Goal: Task Accomplishment & Management: Manage account settings

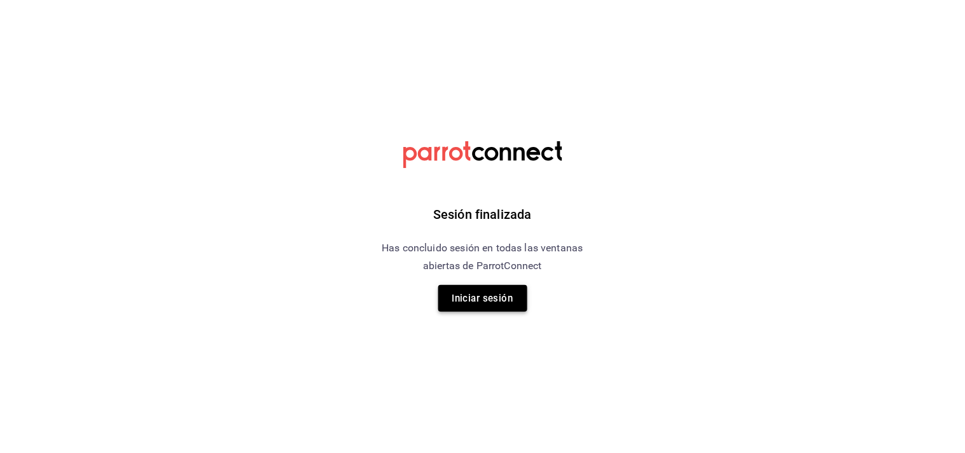
click at [483, 296] on button "Iniciar sesión" at bounding box center [482, 298] width 89 height 27
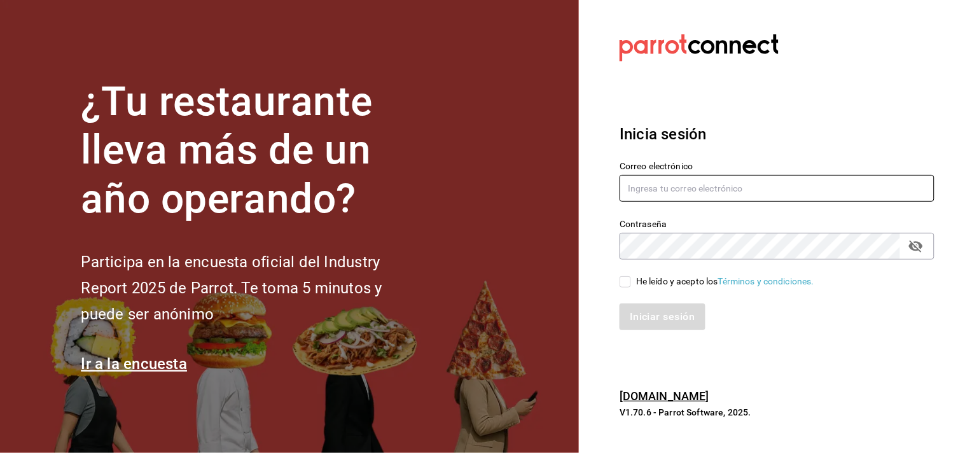
type input "[EMAIL_ADDRESS][DOMAIN_NAME]"
click at [638, 279] on div "He leído y acepto los Términos y condiciones." at bounding box center [725, 281] width 178 height 13
click at [631, 279] on input "He leído y acepto los Términos y condiciones." at bounding box center [624, 281] width 11 height 11
checkbox input "true"
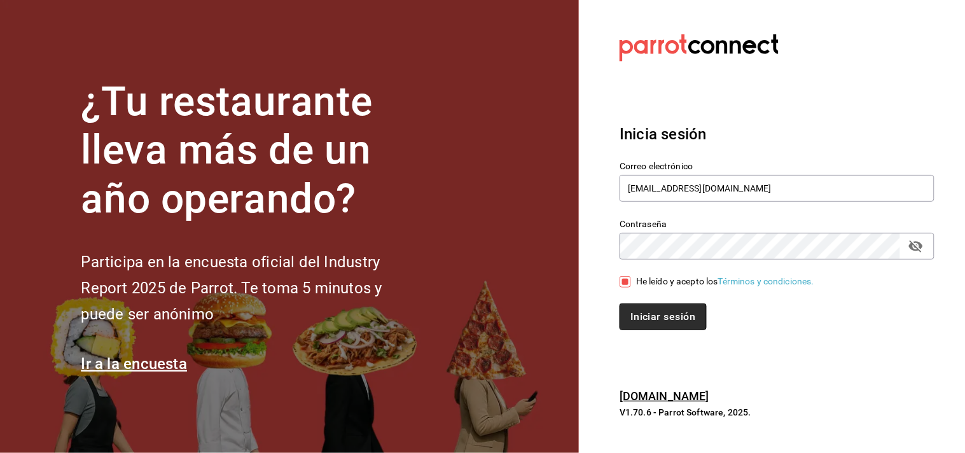
click at [642, 317] on button "Iniciar sesión" at bounding box center [662, 316] width 86 height 27
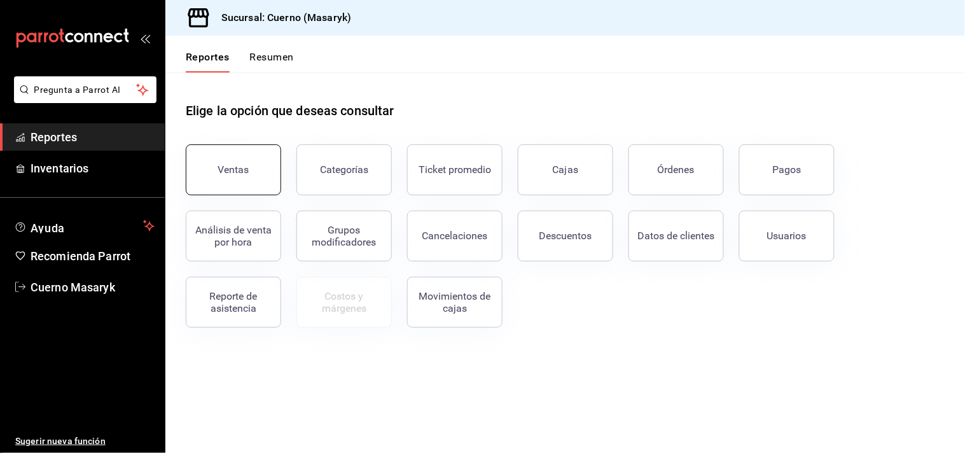
click at [232, 172] on div "Ventas" at bounding box center [233, 169] width 31 height 12
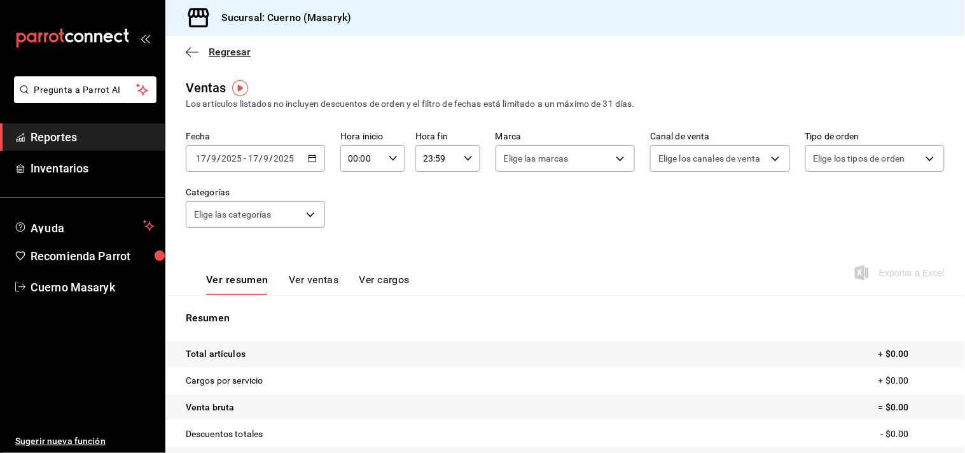
click at [191, 46] on icon "button" at bounding box center [192, 51] width 13 height 11
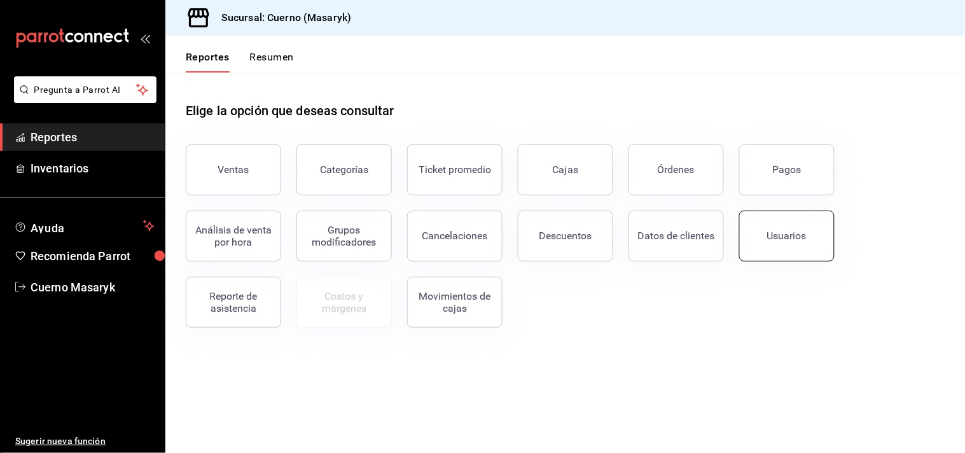
click at [759, 244] on button "Usuarios" at bounding box center [786, 236] width 95 height 51
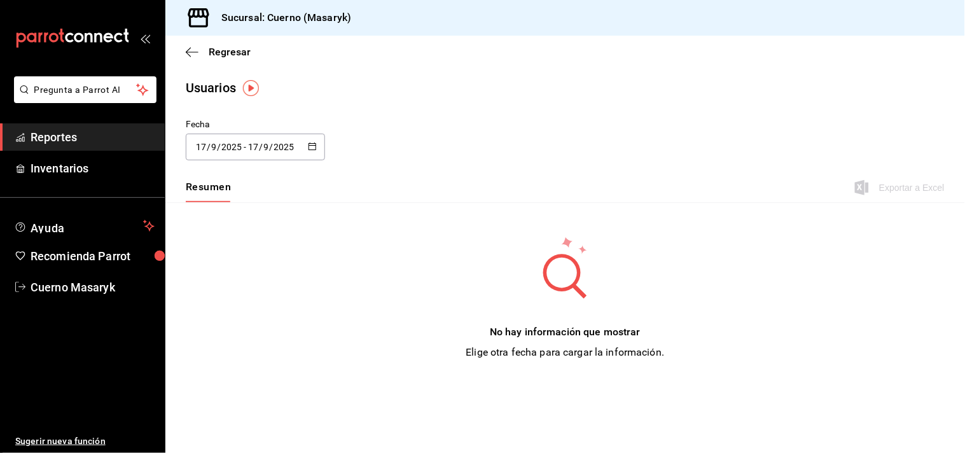
click at [307, 147] on div "[DATE] [DATE] - [DATE] [DATE]" at bounding box center [255, 147] width 139 height 27
click at [249, 329] on li "Rango de fechas" at bounding box center [246, 330] width 120 height 29
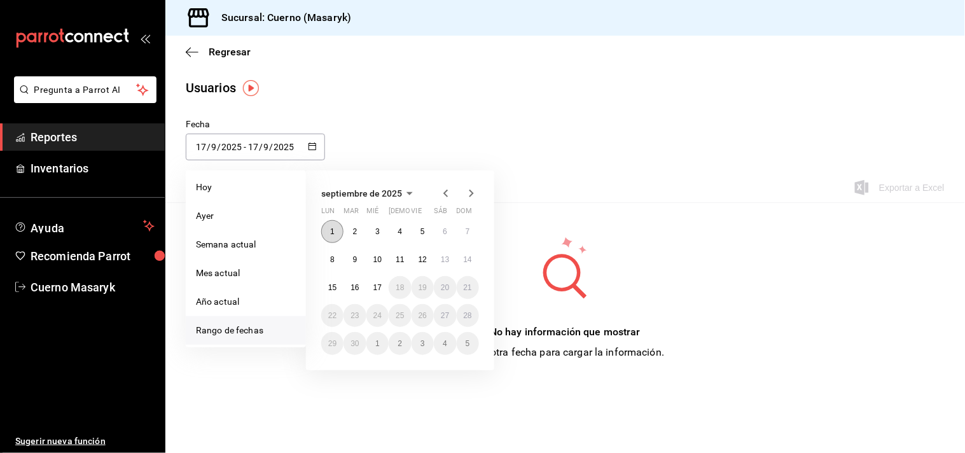
click at [336, 234] on button "1" at bounding box center [332, 231] width 22 height 23
click at [376, 283] on abbr "17" at bounding box center [377, 287] width 8 height 9
type input "[DATE]"
type input "1"
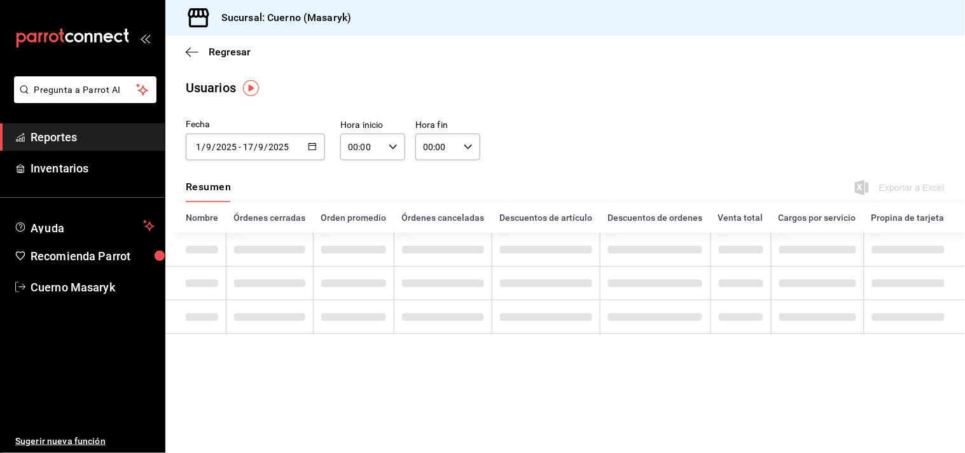
click at [380, 328] on td at bounding box center [353, 317] width 81 height 34
click at [736, 219] on th "Venta total" at bounding box center [740, 217] width 60 height 31
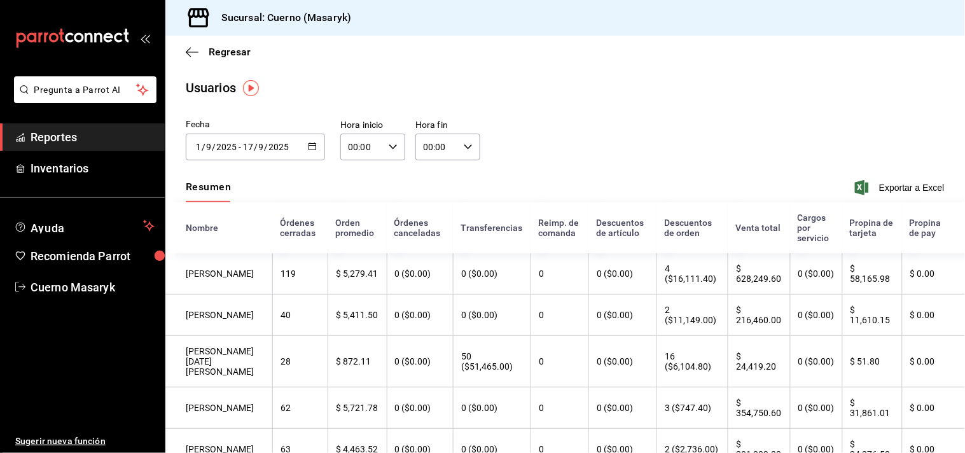
click at [389, 155] on div "00:00 Hora inicio" at bounding box center [372, 147] width 65 height 27
click at [670, 195] on div at bounding box center [482, 226] width 965 height 453
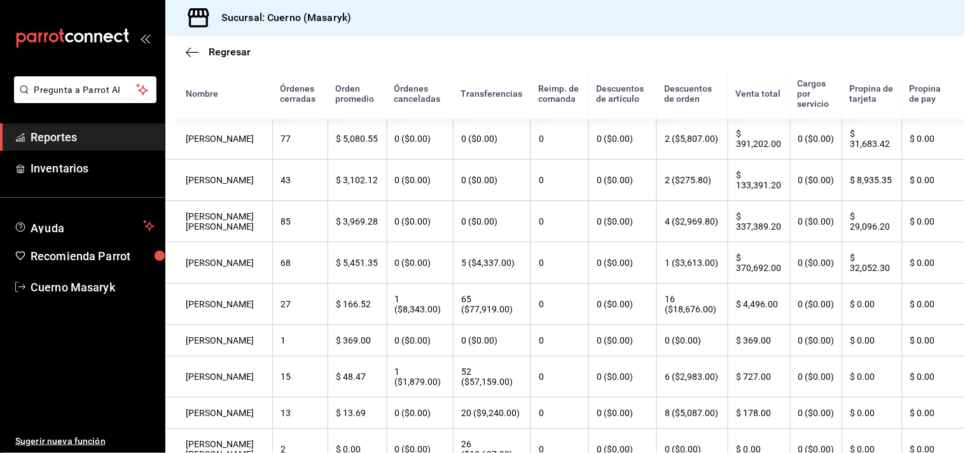
scroll to position [761, 0]
